Goal: Task Accomplishment & Management: Manage account settings

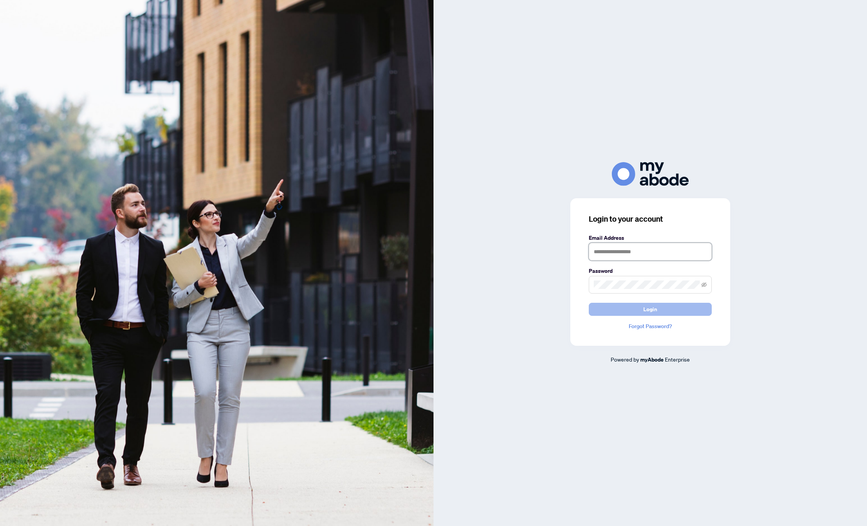
type input "**********"
click at [646, 309] on span "Login" at bounding box center [650, 309] width 14 height 12
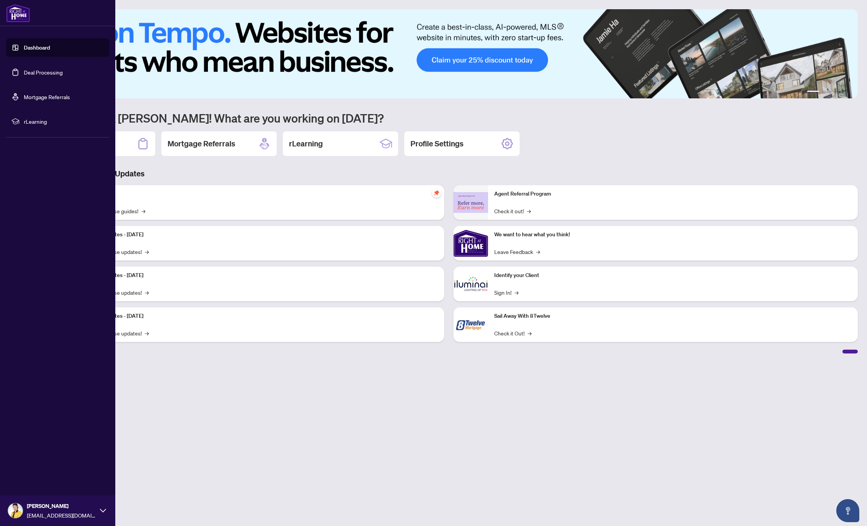
click at [35, 73] on link "Deal Processing" at bounding box center [43, 72] width 39 height 7
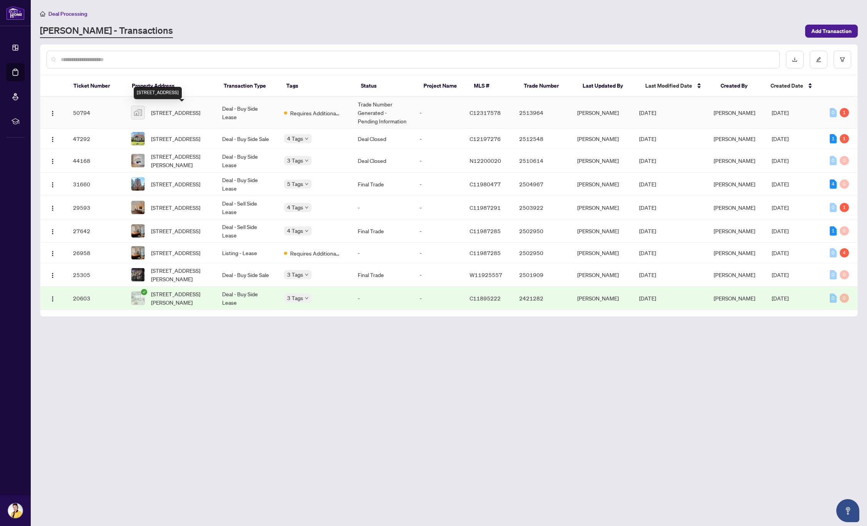
click at [170, 110] on span "21 Hillcrest Ave unit 2107, North York, Toronto, Ontario M2N 7K2, Canada" at bounding box center [175, 112] width 49 height 8
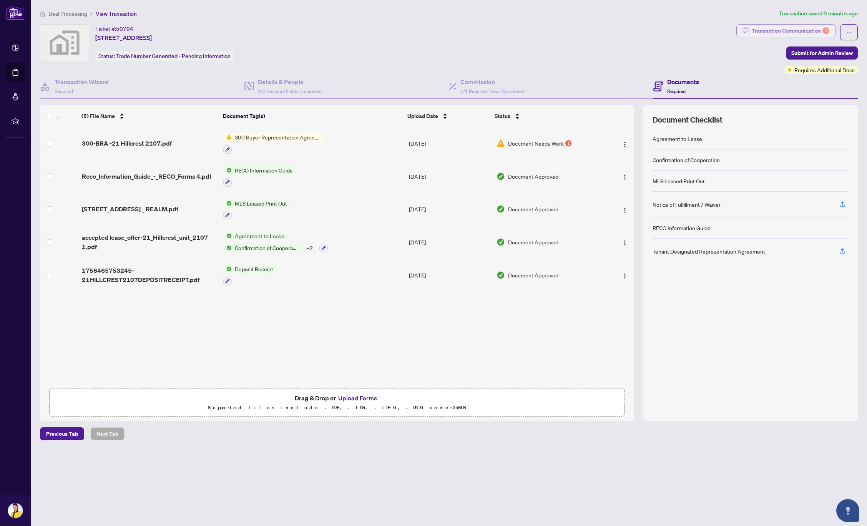
click at [810, 29] on div "Transaction Communication 1" at bounding box center [790, 31] width 78 height 12
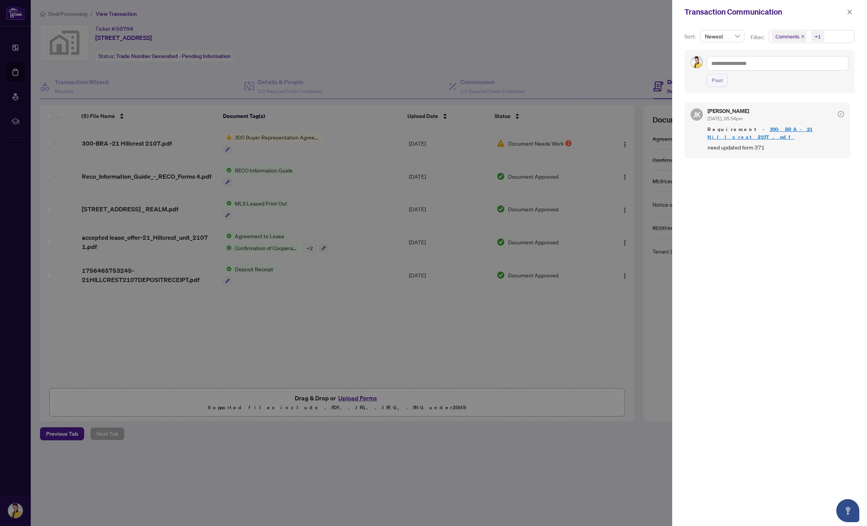
click at [121, 141] on div at bounding box center [433, 263] width 867 height 526
click at [850, 12] on icon "close" at bounding box center [849, 12] width 4 height 4
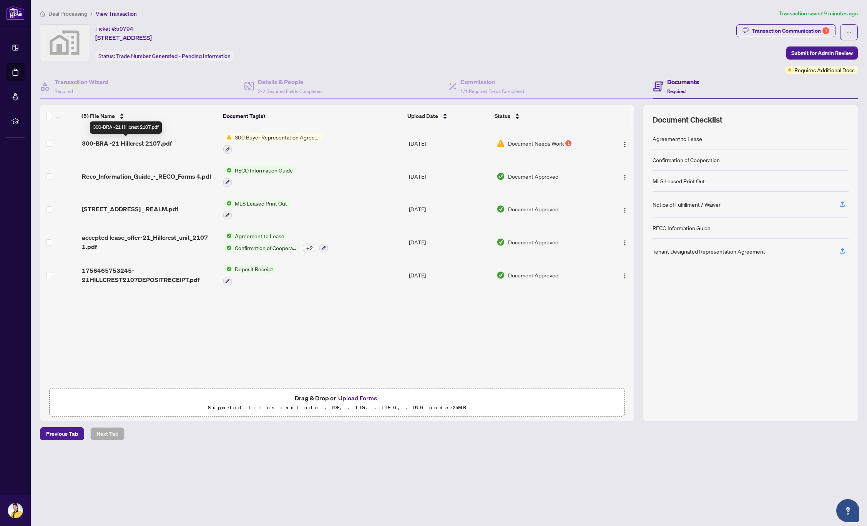
click at [125, 141] on span "300-BRA -21 Hillcrest 2107.pdf" at bounding box center [127, 143] width 90 height 9
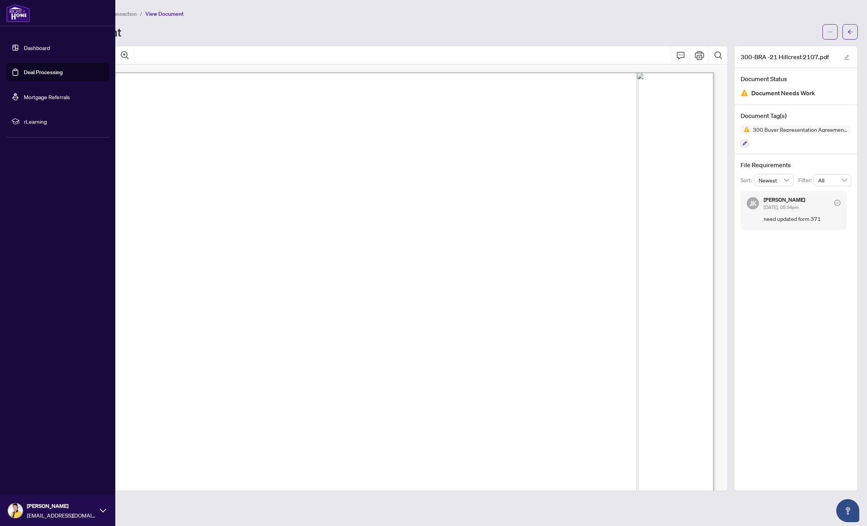
click at [41, 72] on link "Deal Processing" at bounding box center [43, 72] width 39 height 7
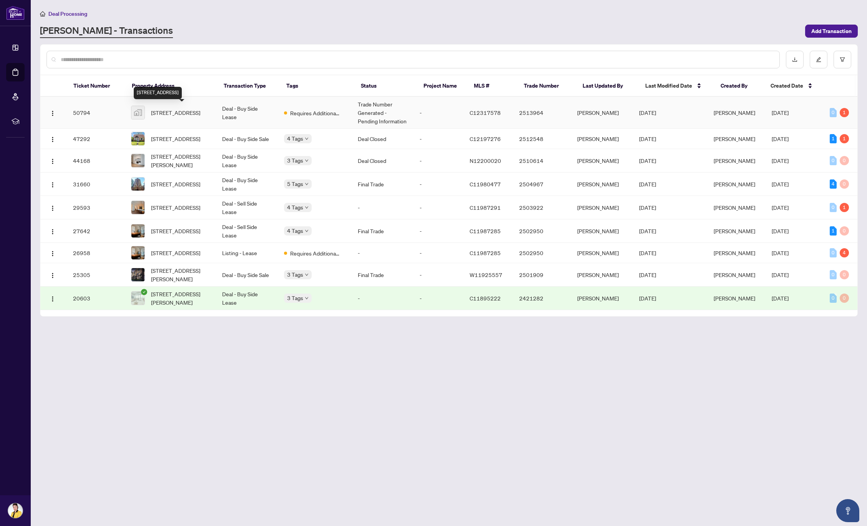
click at [176, 111] on span "21 Hillcrest Ave unit 2107, North York, Toronto, Ontario M2N 7K2, Canada" at bounding box center [175, 112] width 49 height 8
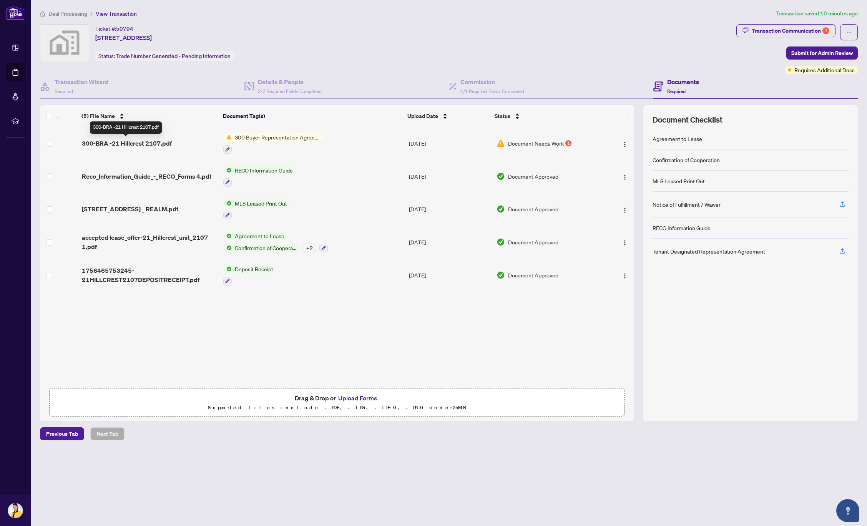
click at [122, 144] on span "300-BRA -21 Hillcrest 2107.pdf" at bounding box center [127, 143] width 90 height 9
